Goal: Navigation & Orientation: Find specific page/section

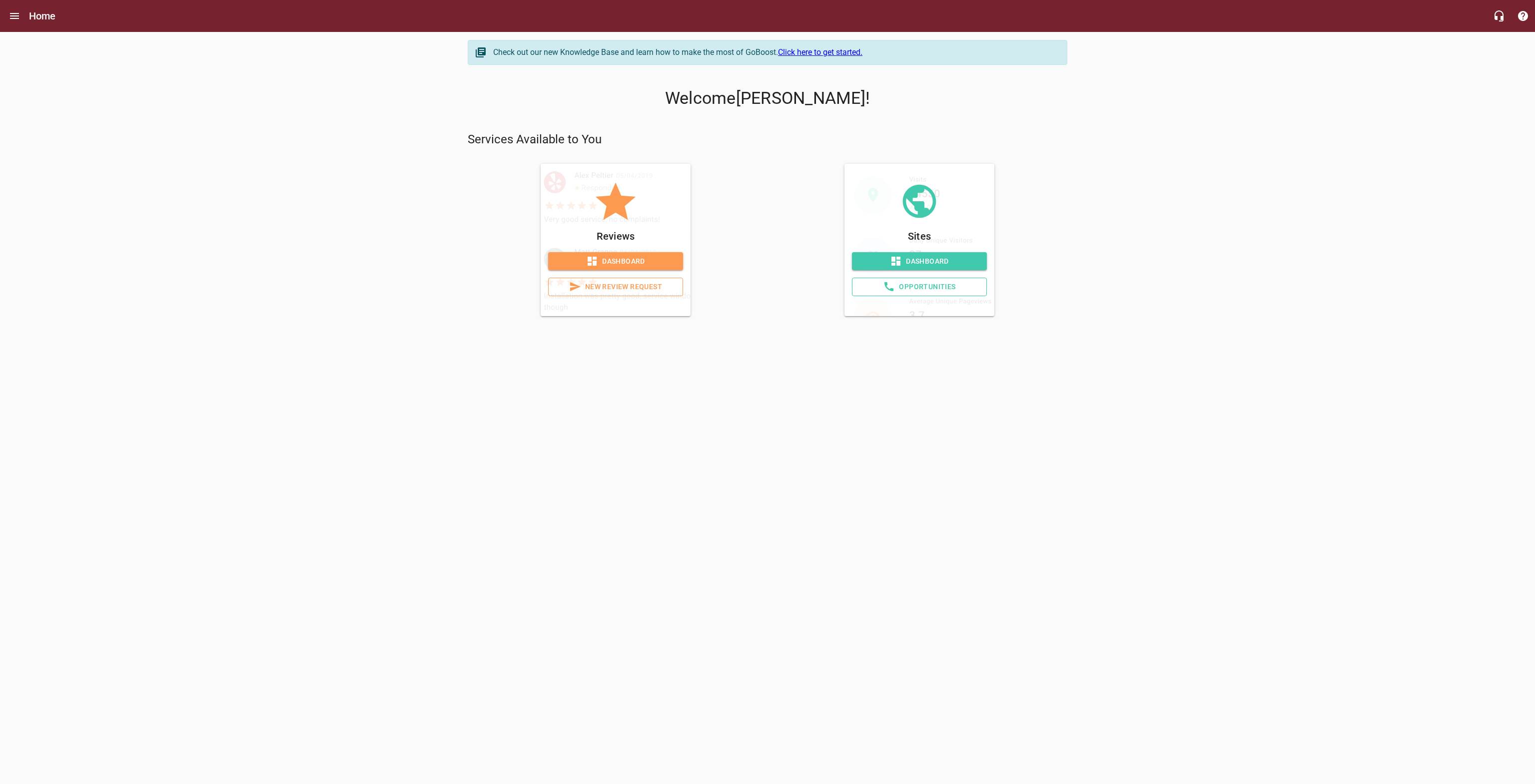
click at [631, 259] on span "Dashboard" at bounding box center [616, 261] width 119 height 13
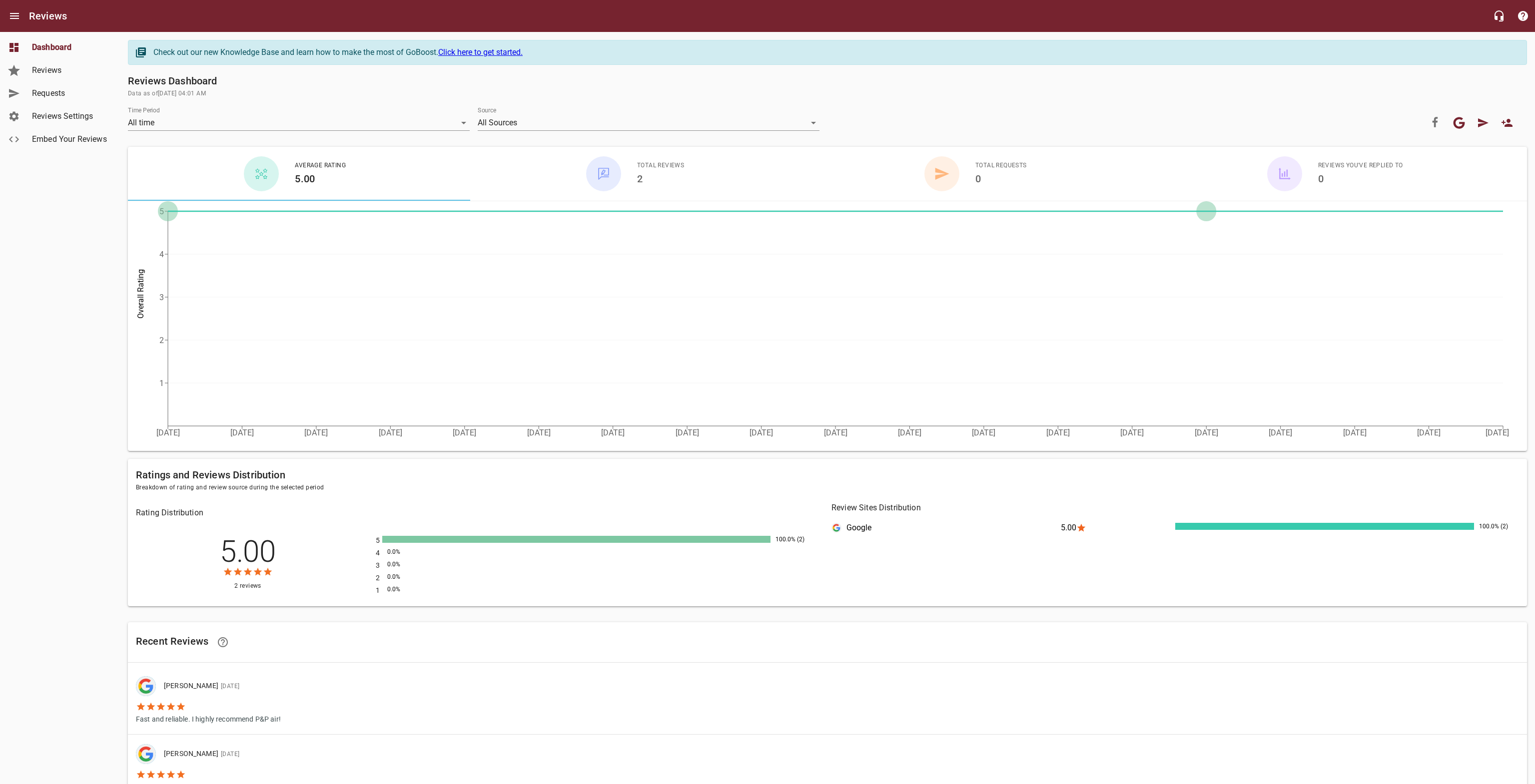
click at [27, 71] on link "Reviews" at bounding box center [60, 71] width 120 height 23
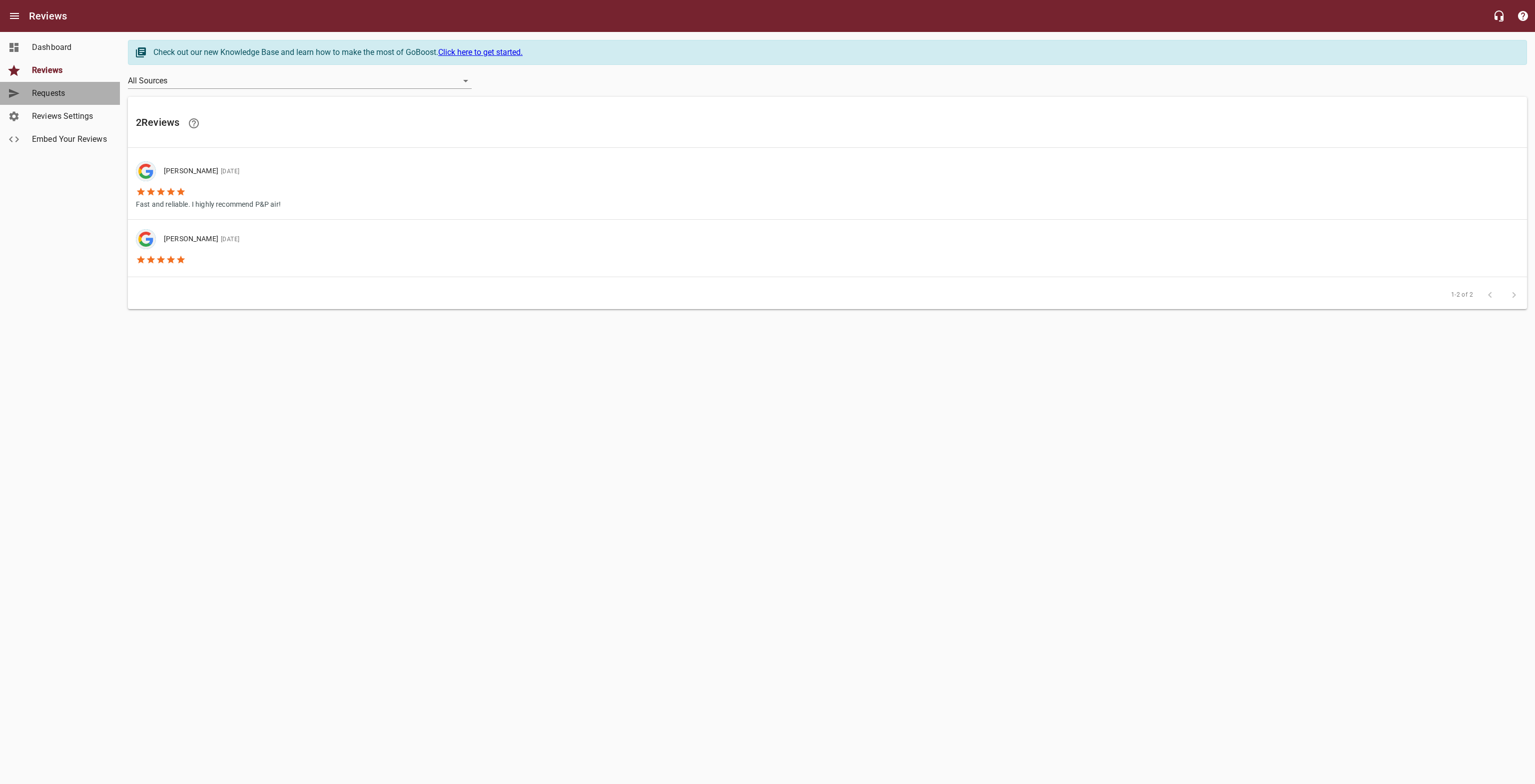
click at [34, 104] on link "Requests" at bounding box center [60, 94] width 120 height 23
click at [39, 62] on link "Reviews" at bounding box center [60, 71] width 120 height 23
click at [53, 133] on link "Embed Your Reviews" at bounding box center [60, 139] width 120 height 23
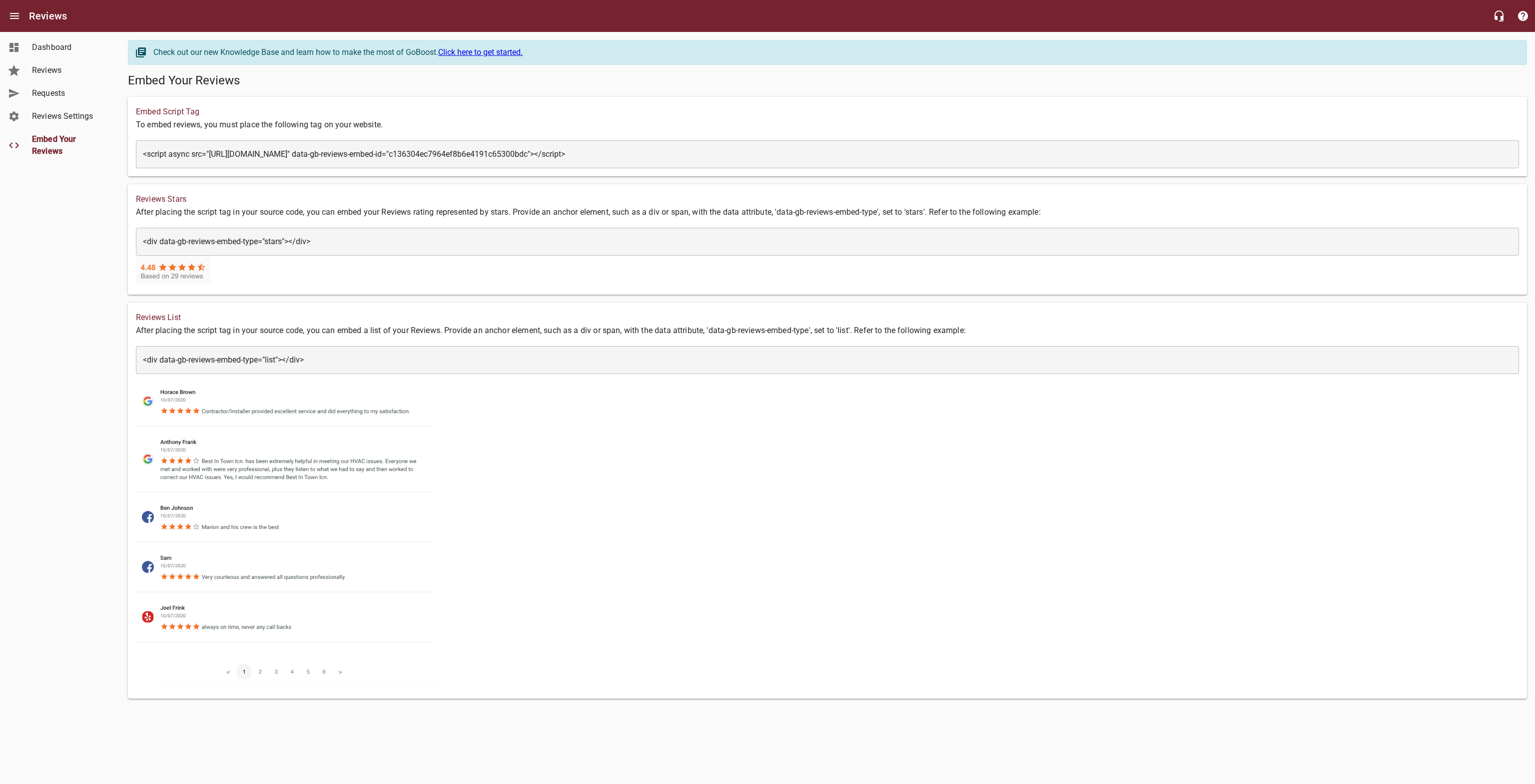
click at [61, 109] on link "Reviews Settings" at bounding box center [60, 117] width 120 height 23
